Goal: Information Seeking & Learning: Learn about a topic

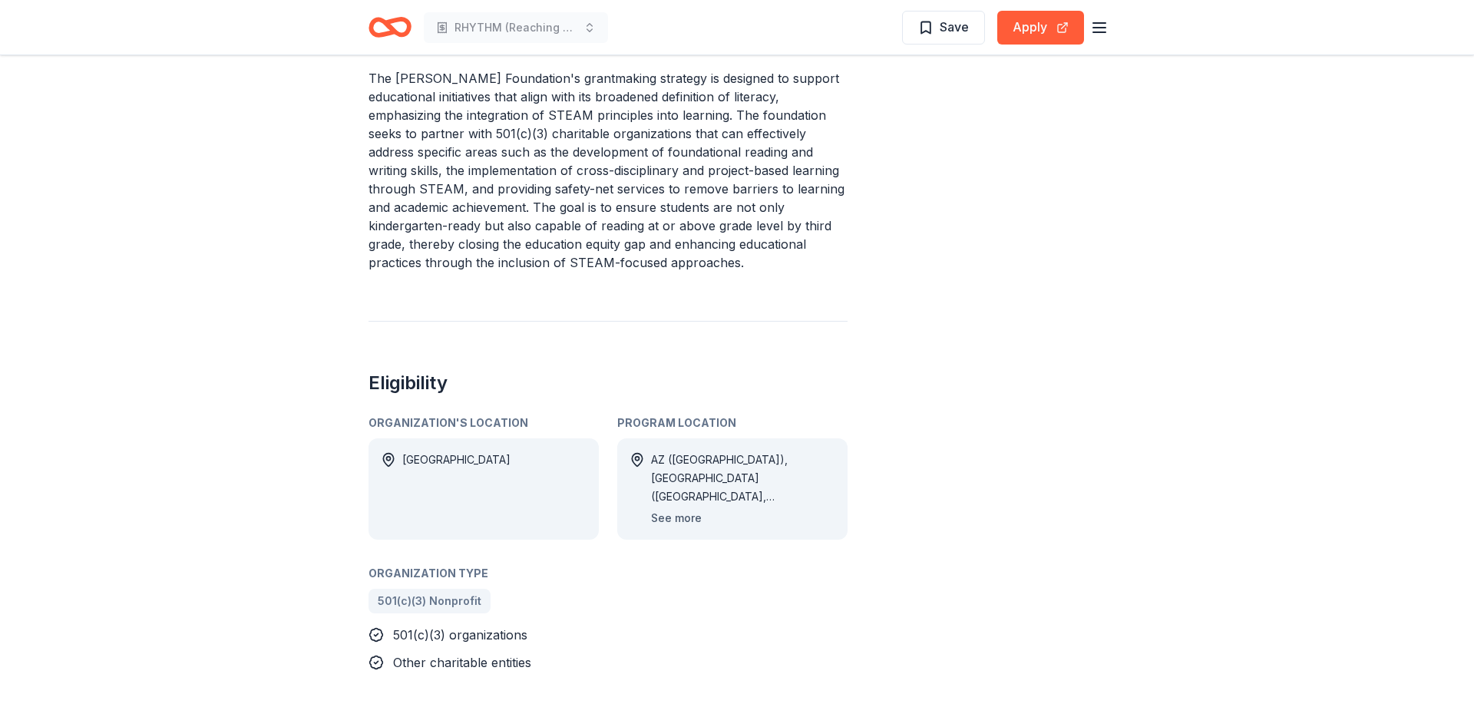
scroll to position [577, 0]
click at [676, 512] on button "See more" at bounding box center [676, 521] width 51 height 18
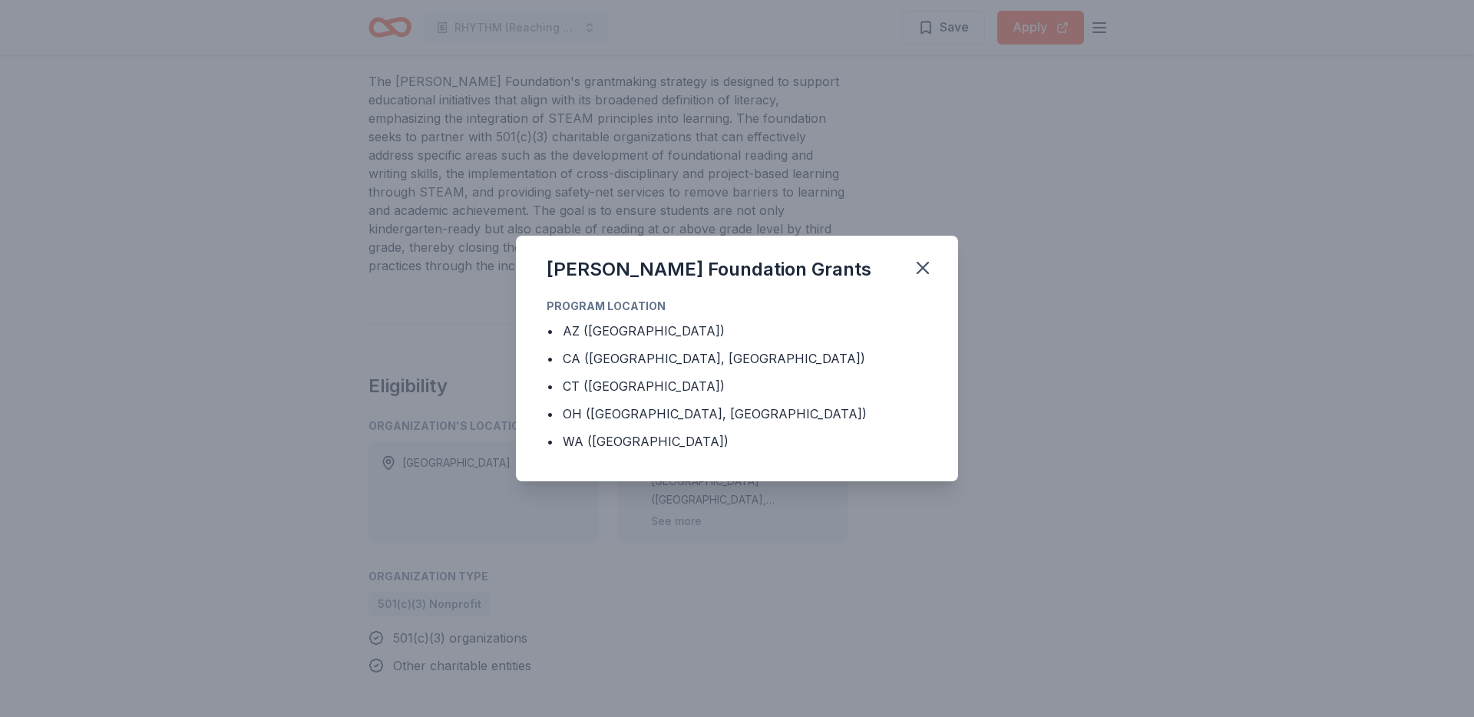
click at [1101, 343] on div "Stocker Foundation Grants Program Location • AZ (Pima County) • CA (Alameda Cou…" at bounding box center [737, 358] width 1474 height 717
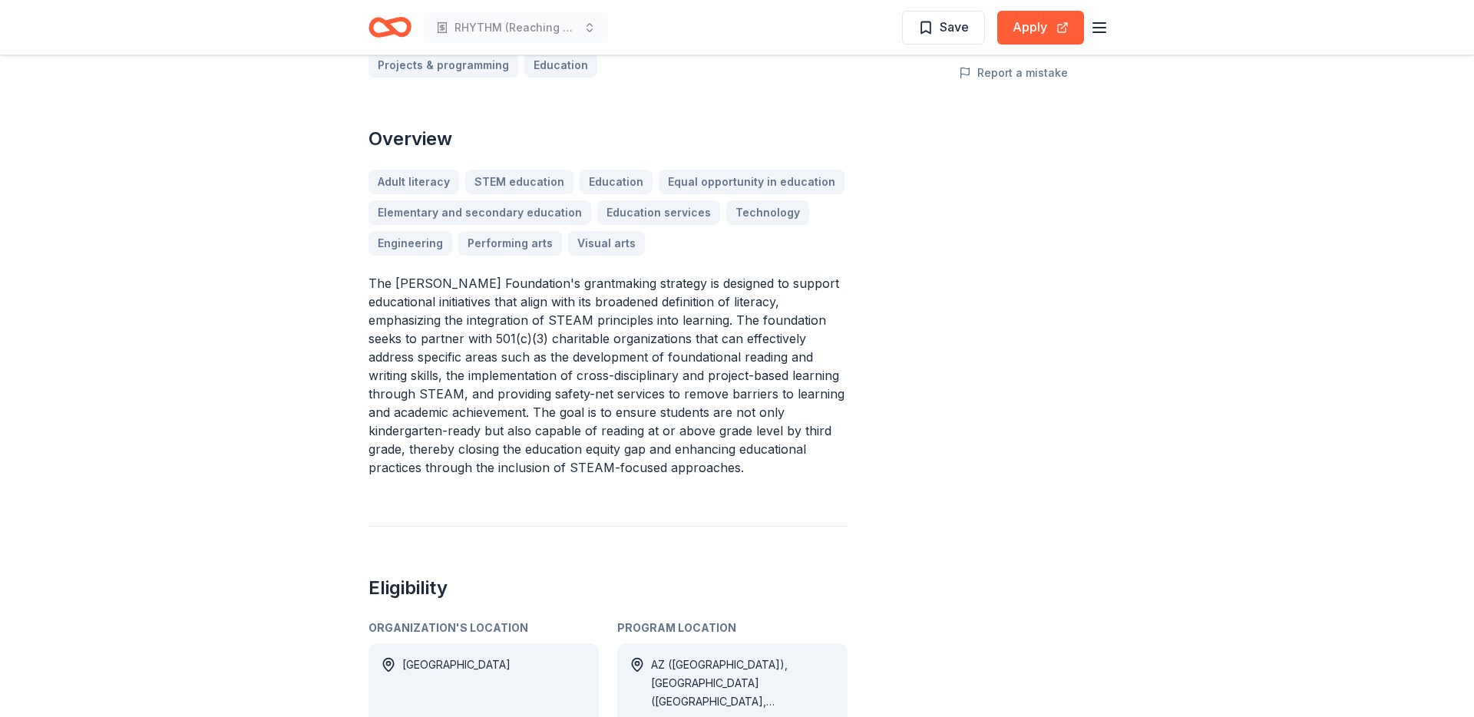
scroll to position [0, 0]
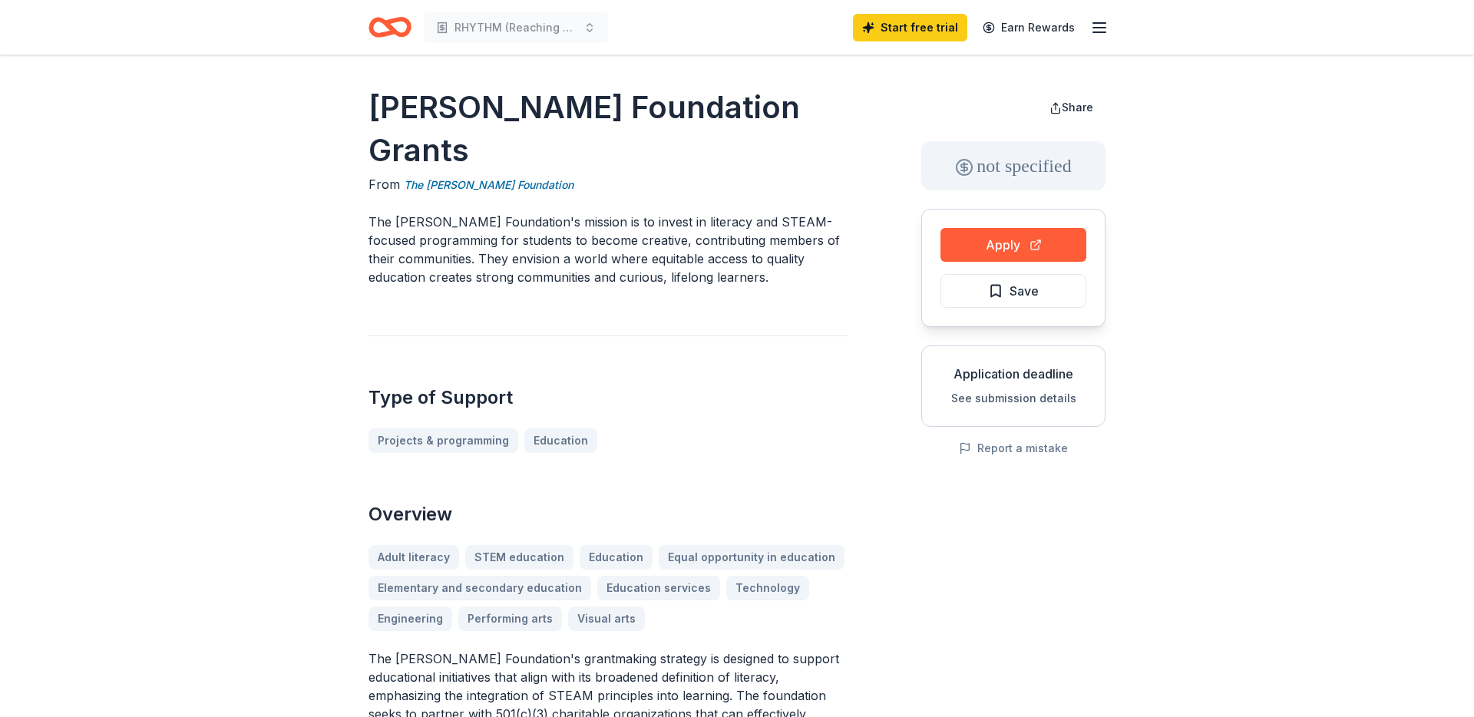
drag, startPoint x: 365, startPoint y: 111, endPoint x: 596, endPoint y: 104, distance: 231.9
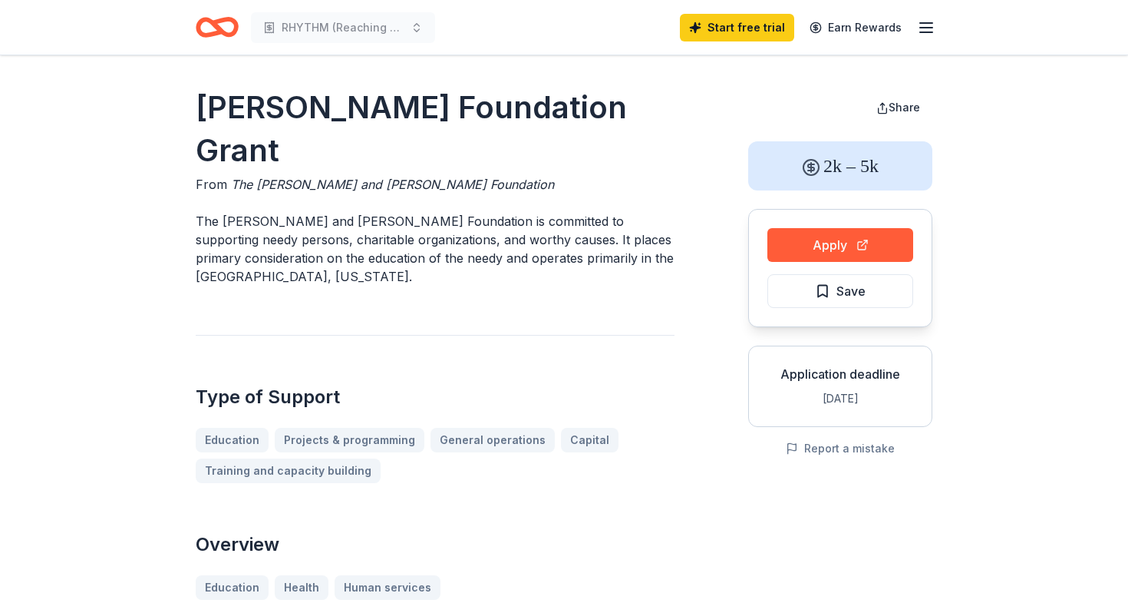
drag, startPoint x: 188, startPoint y: 180, endPoint x: 377, endPoint y: 165, distance: 189.5
drag, startPoint x: 452, startPoint y: 180, endPoint x: 260, endPoint y: 187, distance: 192.1
click at [260, 212] on p "The [PERSON_NAME] and [PERSON_NAME] Foundation is committed to supporting needy…" at bounding box center [435, 249] width 479 height 74
drag, startPoint x: 200, startPoint y: 178, endPoint x: 249, endPoint y: 189, distance: 49.5
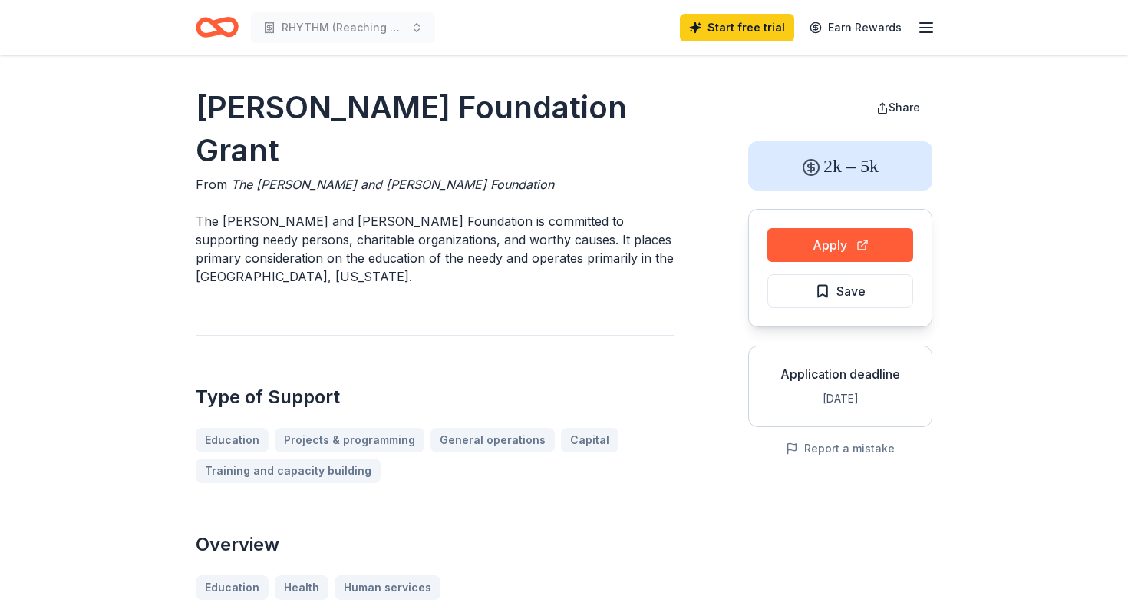
click at [249, 212] on p "The [PERSON_NAME] and [PERSON_NAME] Foundation is committed to supporting needy…" at bounding box center [435, 249] width 479 height 74
click at [265, 177] on span "The [PERSON_NAME] and [PERSON_NAME] Foundation" at bounding box center [392, 184] width 323 height 15
drag, startPoint x: 224, startPoint y: 177, endPoint x: 355, endPoint y: 179, distance: 130.5
click at [355, 212] on p "The [PERSON_NAME] and [PERSON_NAME] Foundation is committed to supporting needy…" at bounding box center [435, 249] width 479 height 74
